Goal: Task Accomplishment & Management: Use online tool/utility

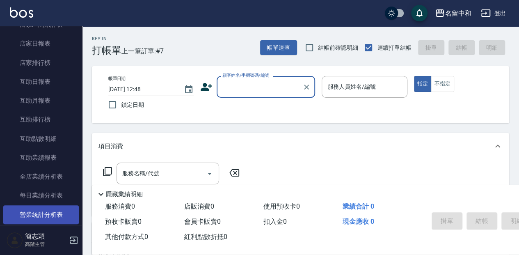
scroll to position [410, 0]
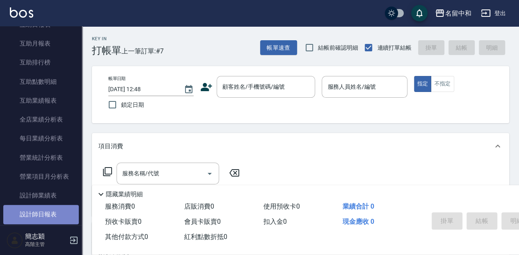
click at [47, 208] on link "設計師日報表" at bounding box center [40, 214] width 75 height 19
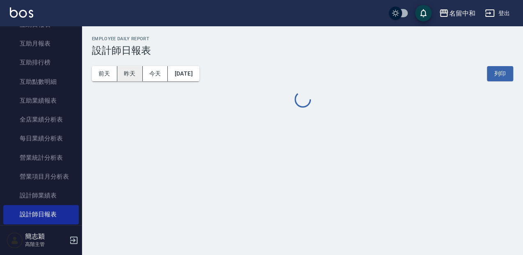
click at [121, 75] on button "昨天" at bounding box center [129, 73] width 25 height 15
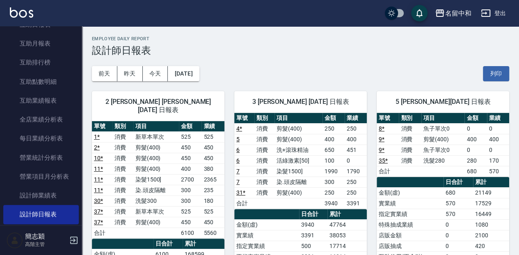
click at [151, 66] on button "今天" at bounding box center [155, 73] width 25 height 15
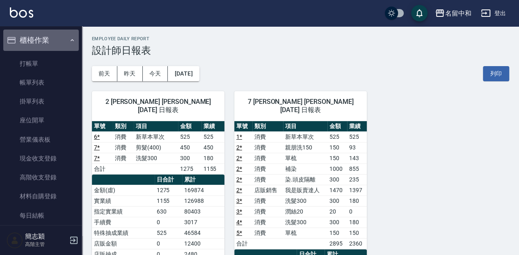
click at [51, 43] on button "櫃檯作業" at bounding box center [40, 40] width 75 height 21
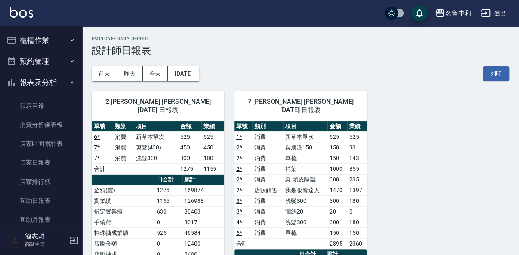
click at [56, 34] on button "櫃檯作業" at bounding box center [40, 40] width 75 height 21
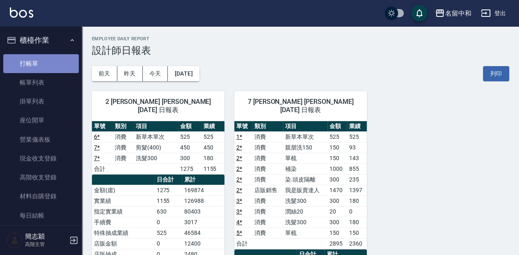
click at [58, 59] on link "打帳單" at bounding box center [40, 63] width 75 height 19
